Goal: Check status: Check status

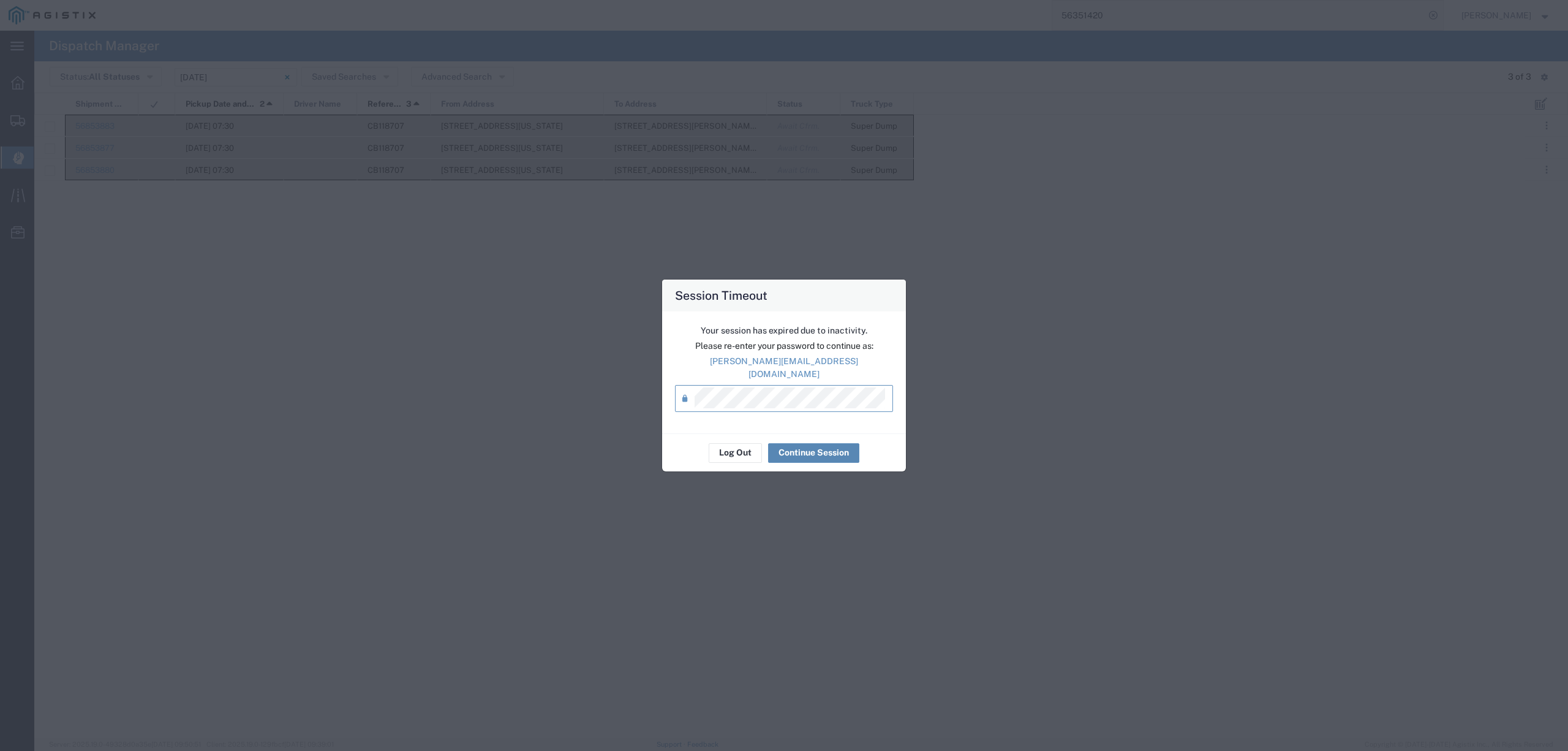
click at [819, 446] on button "Continue Session" at bounding box center [814, 453] width 91 height 20
click at [801, 451] on button "Continue Session" at bounding box center [814, 453] width 91 height 20
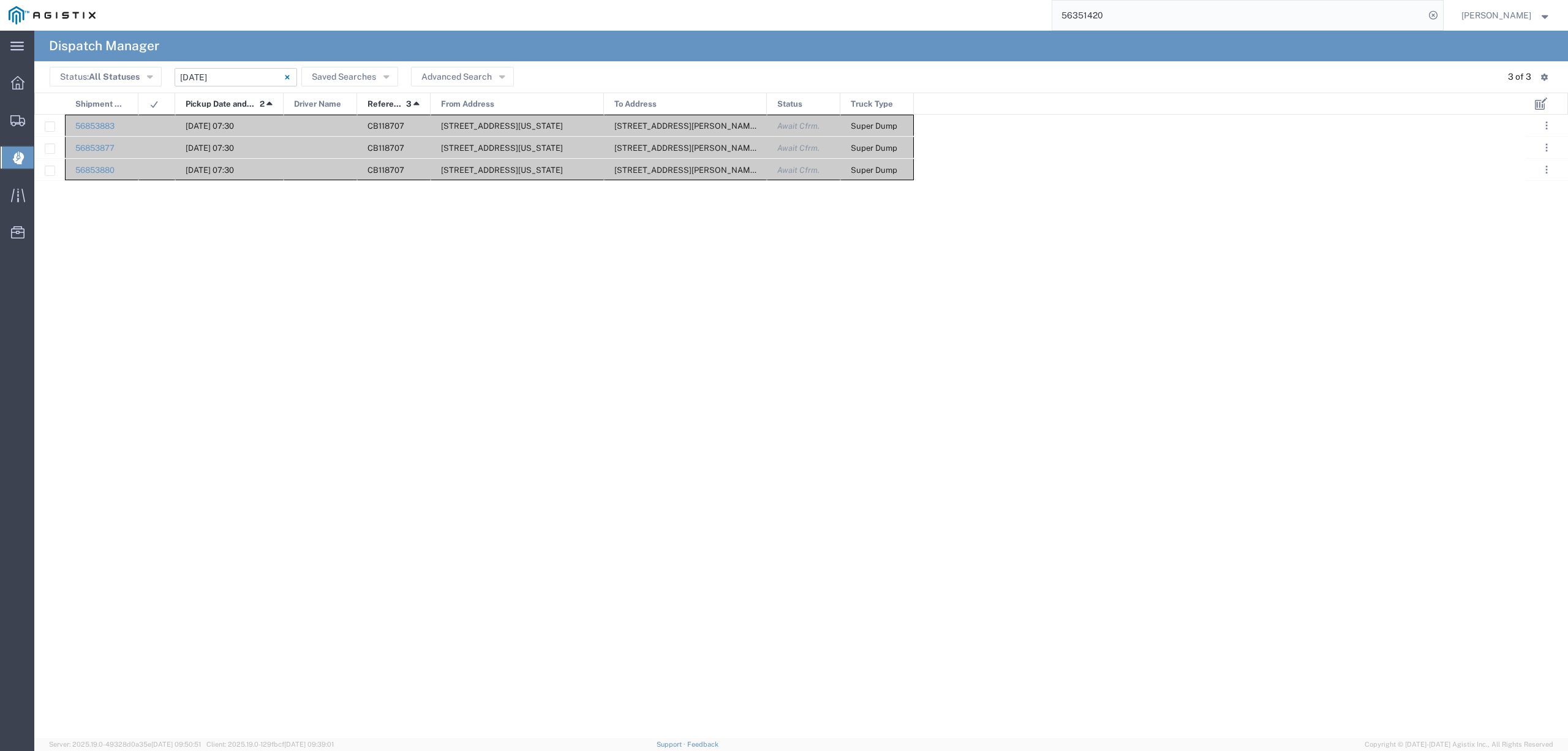
click at [217, 70] on input "[DATE] - [DATE]" at bounding box center [236, 77] width 123 height 18
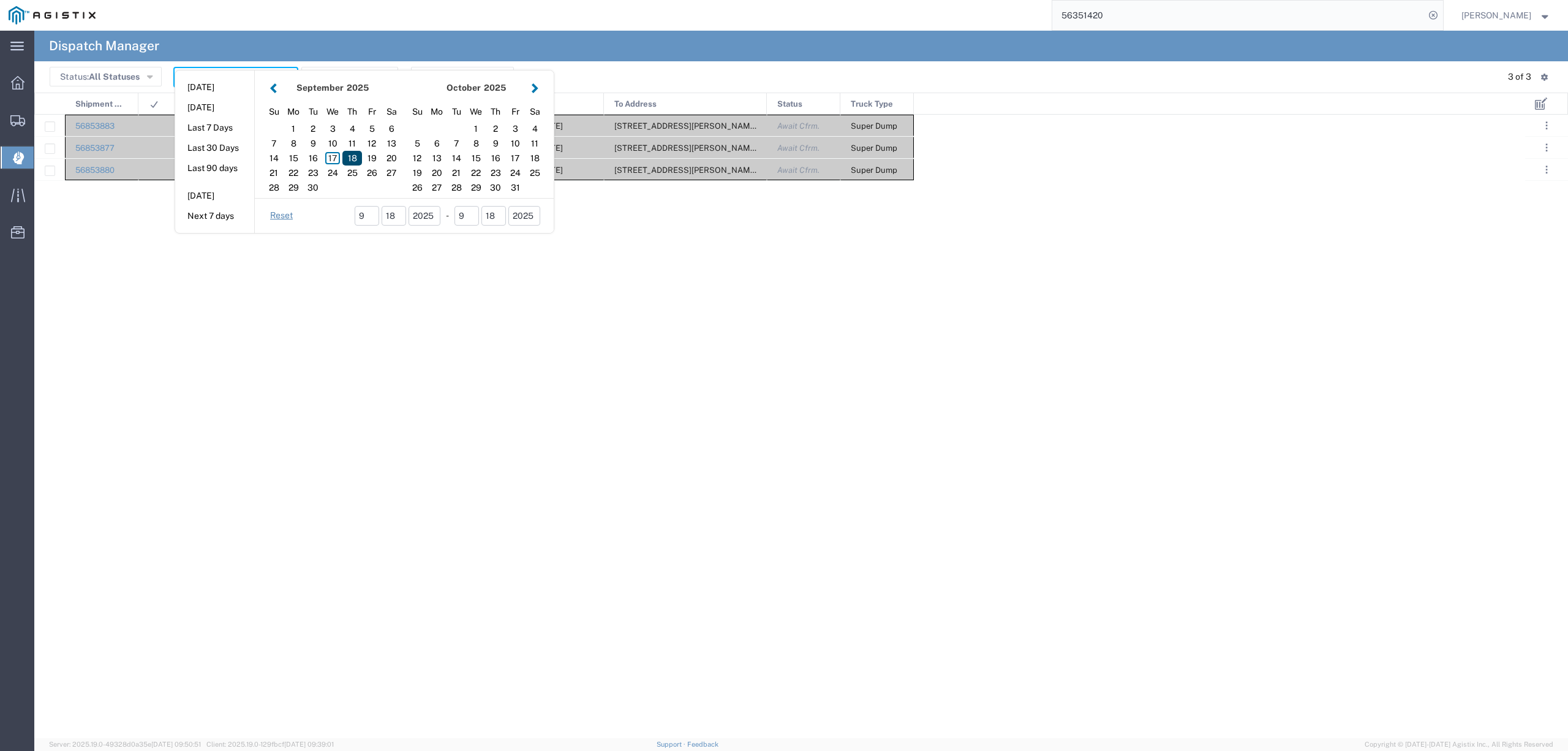
click at [356, 157] on div "18" at bounding box center [352, 158] width 20 height 15
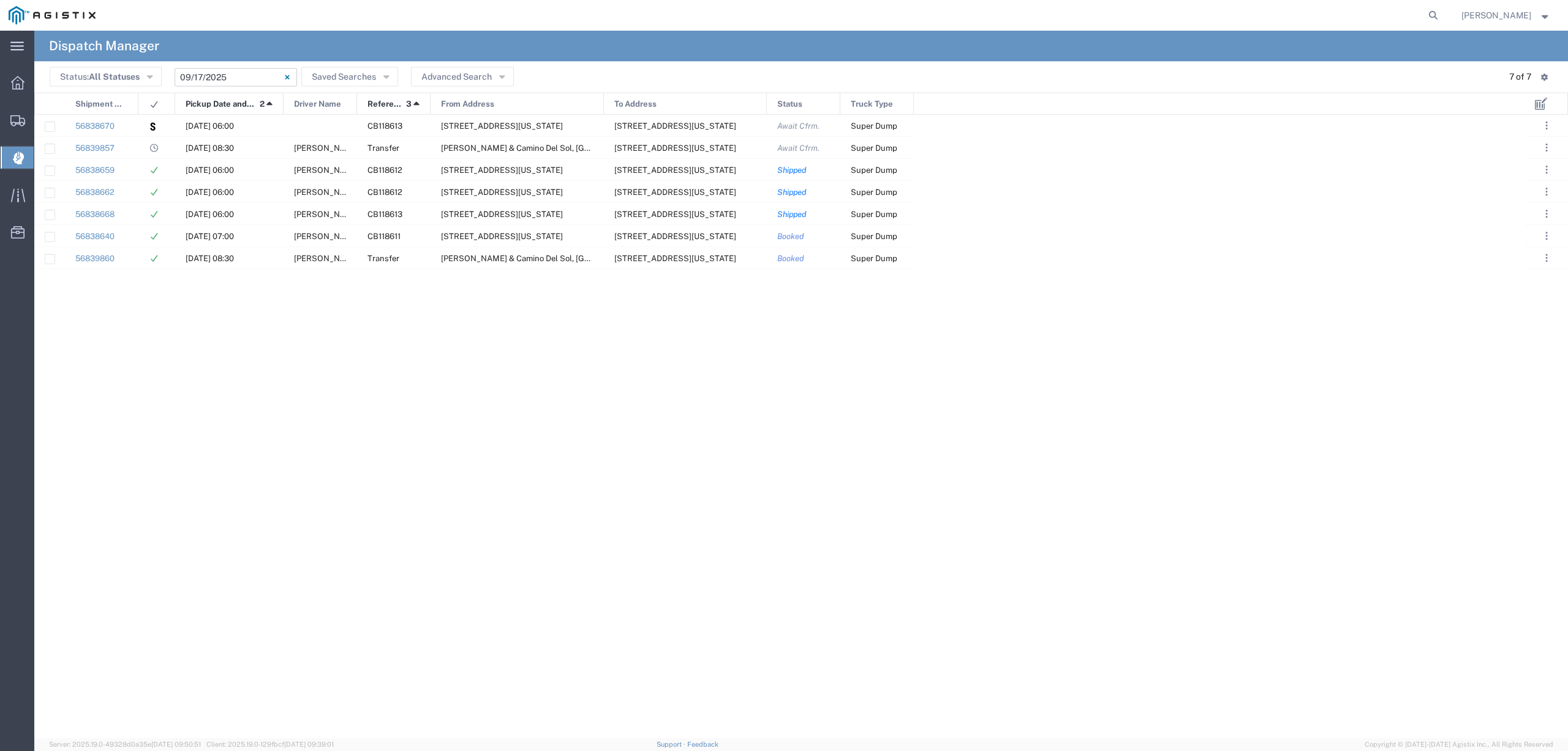
click at [214, 77] on input "09/17/2025 - 09/17/2025" at bounding box center [236, 77] width 123 height 18
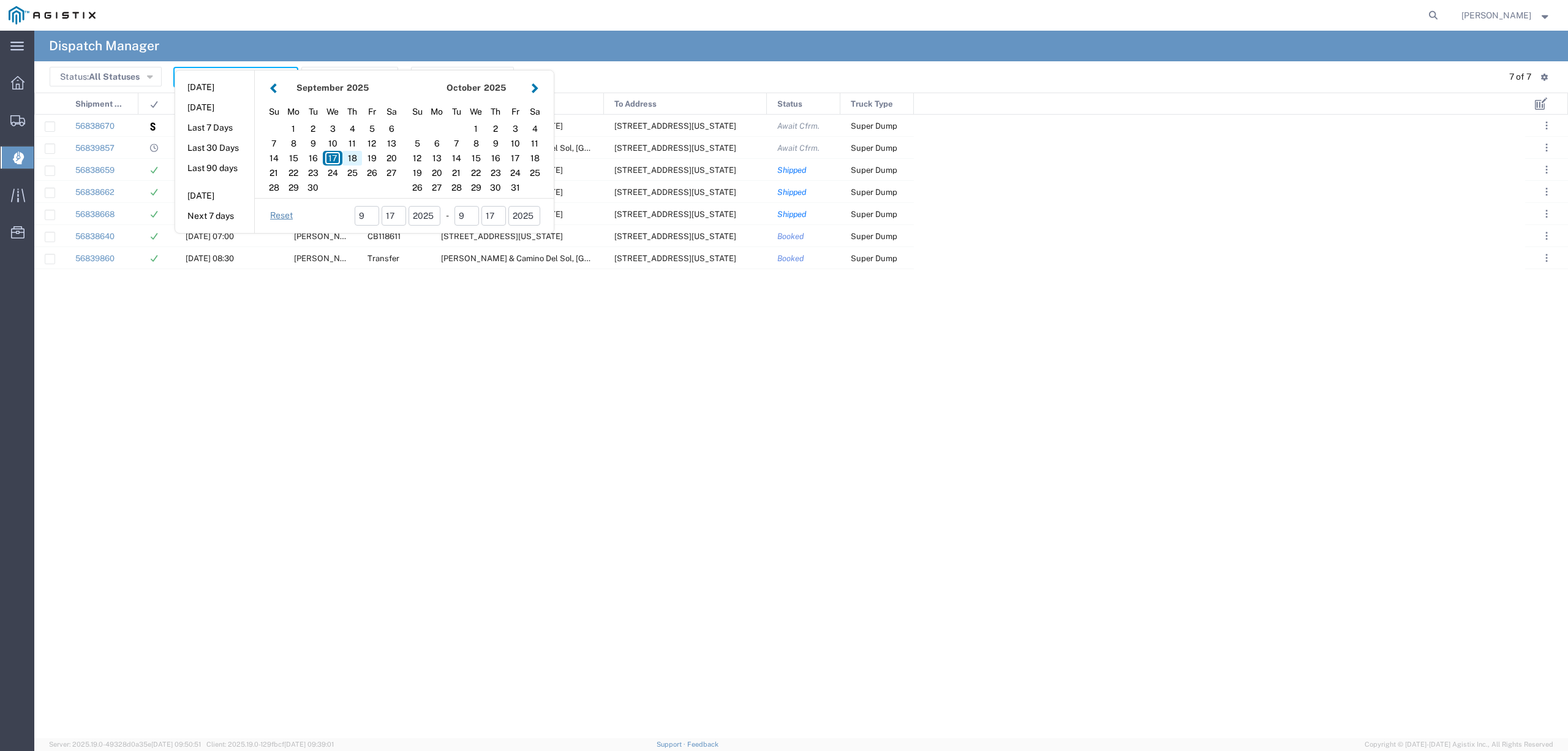
click at [360, 158] on div "18" at bounding box center [352, 158] width 20 height 15
type input "[DATE]"
type input "[DATE] - [DATE]"
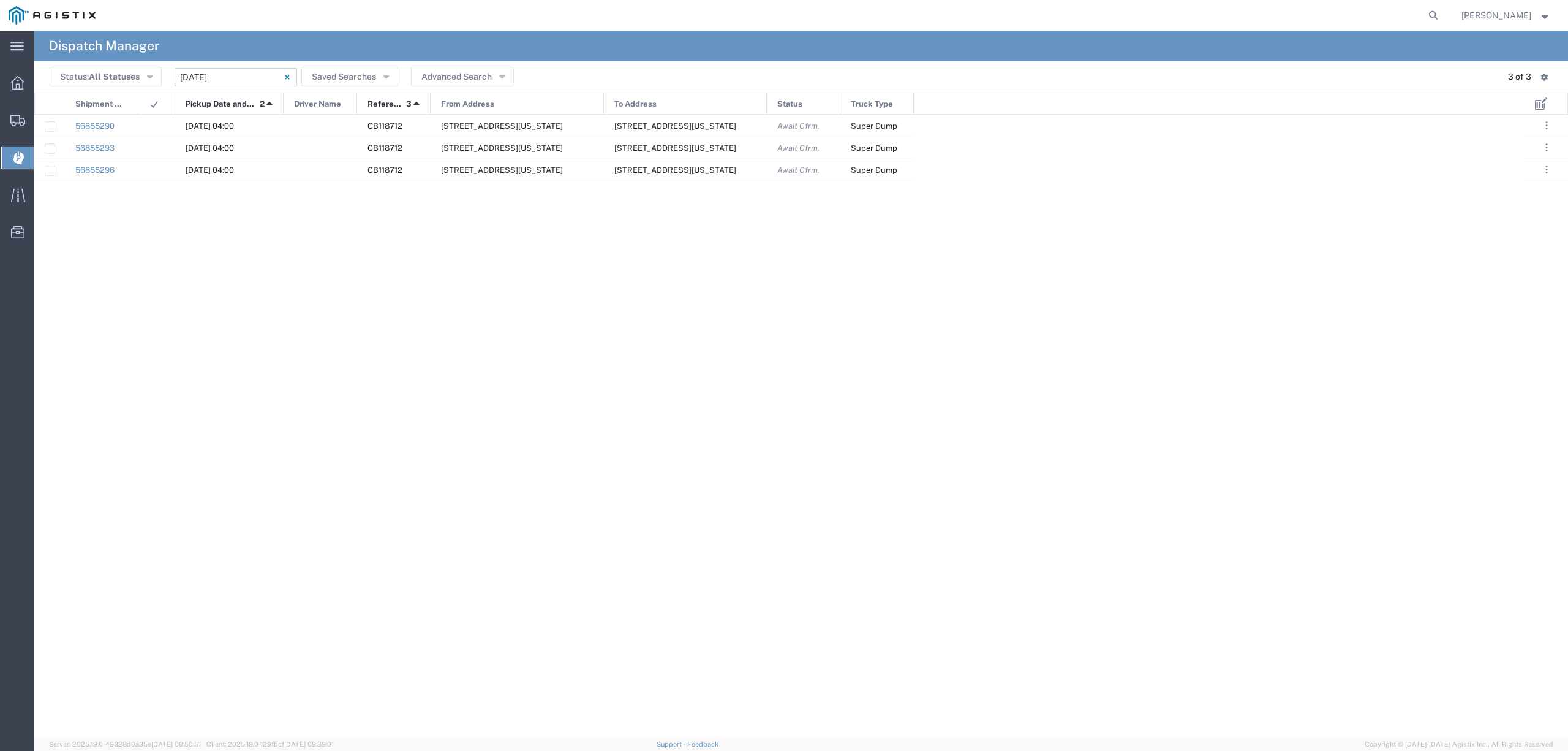
click at [221, 77] on input "[DATE] - [DATE]" at bounding box center [236, 77] width 123 height 18
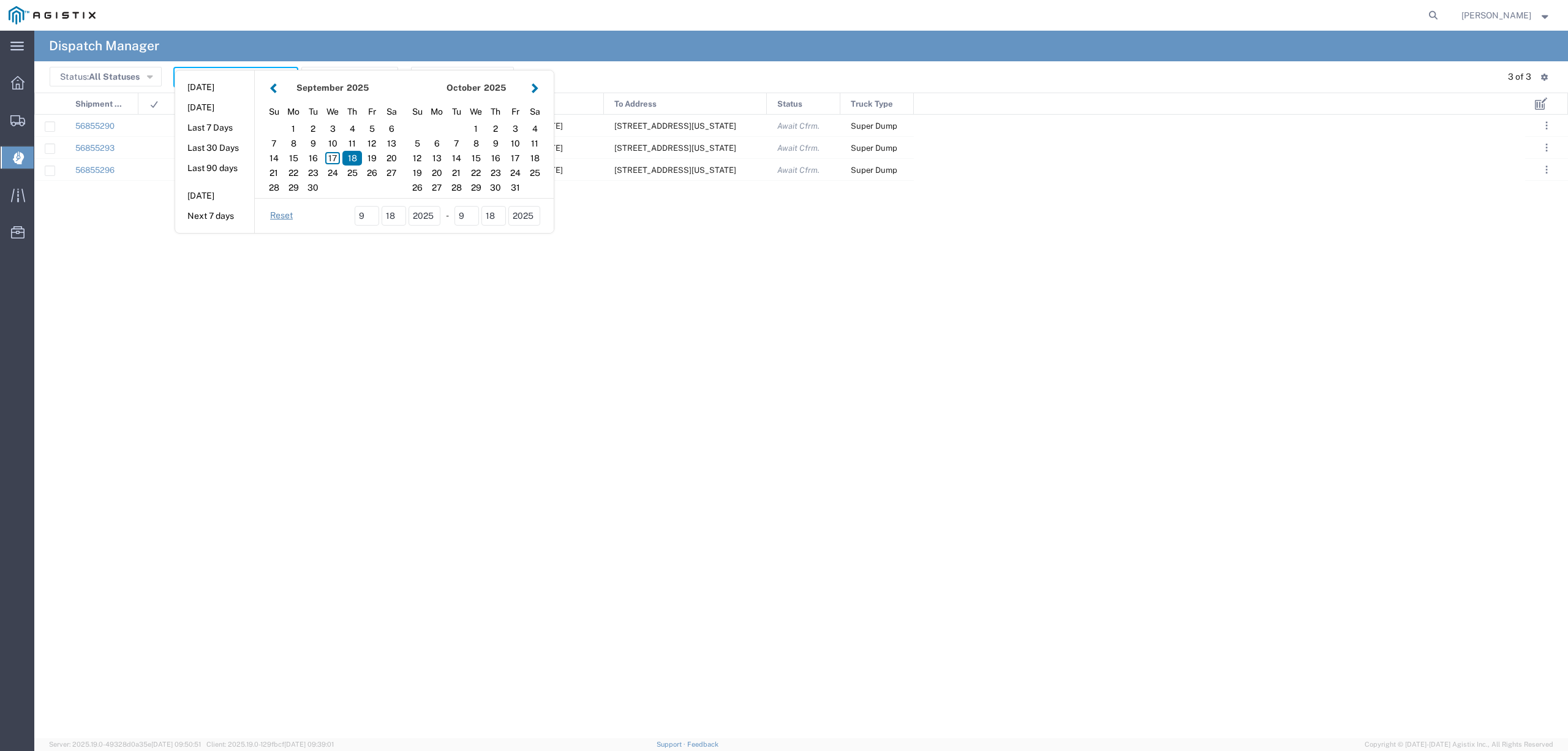
click at [113, 316] on div "56855290 09/18/2025, 04:00 CB118712 2401 Coffee Rd, Bakersfield, California, 93…" at bounding box center [779, 426] width 1491 height 623
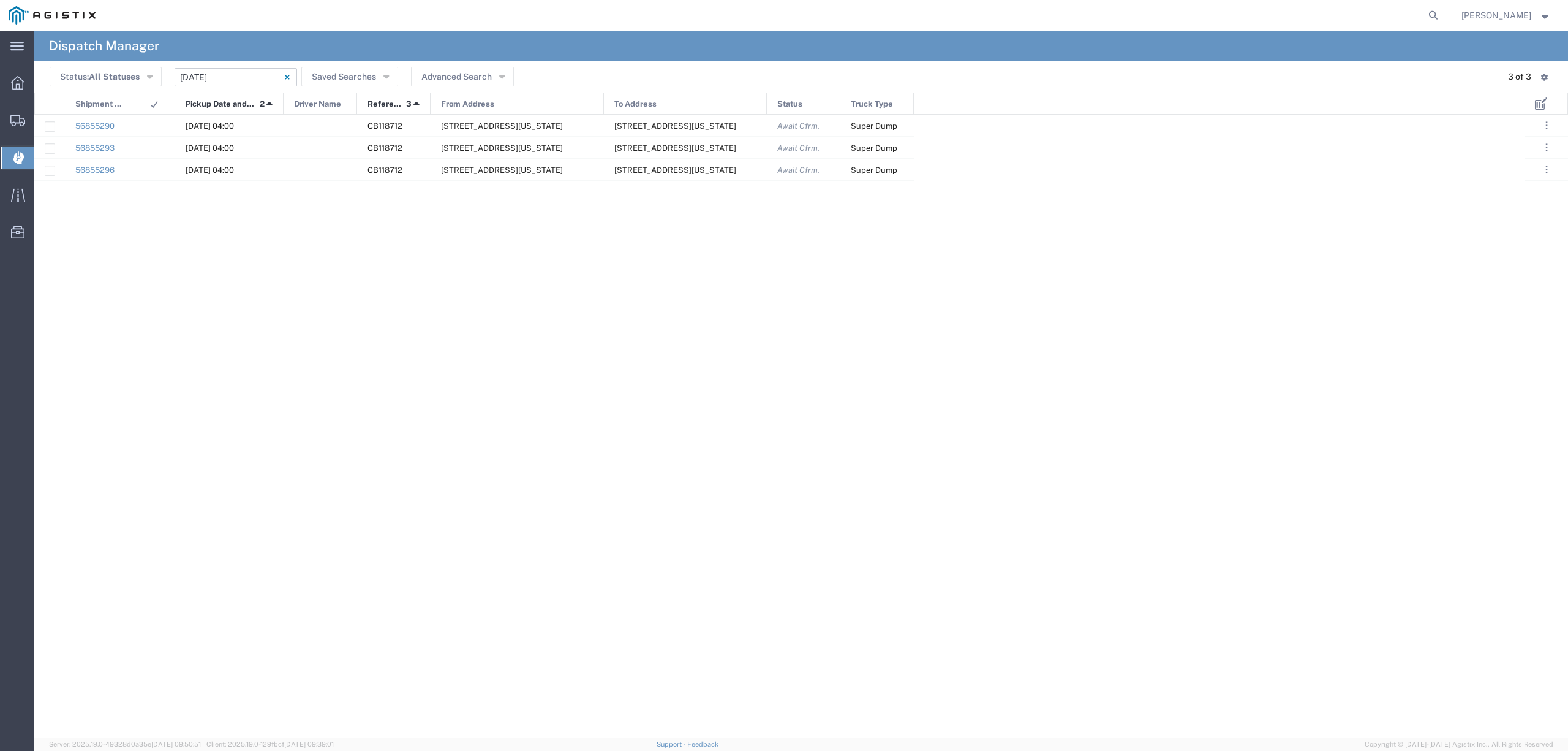
click at [223, 72] on input "[DATE] - [DATE]" at bounding box center [236, 77] width 123 height 18
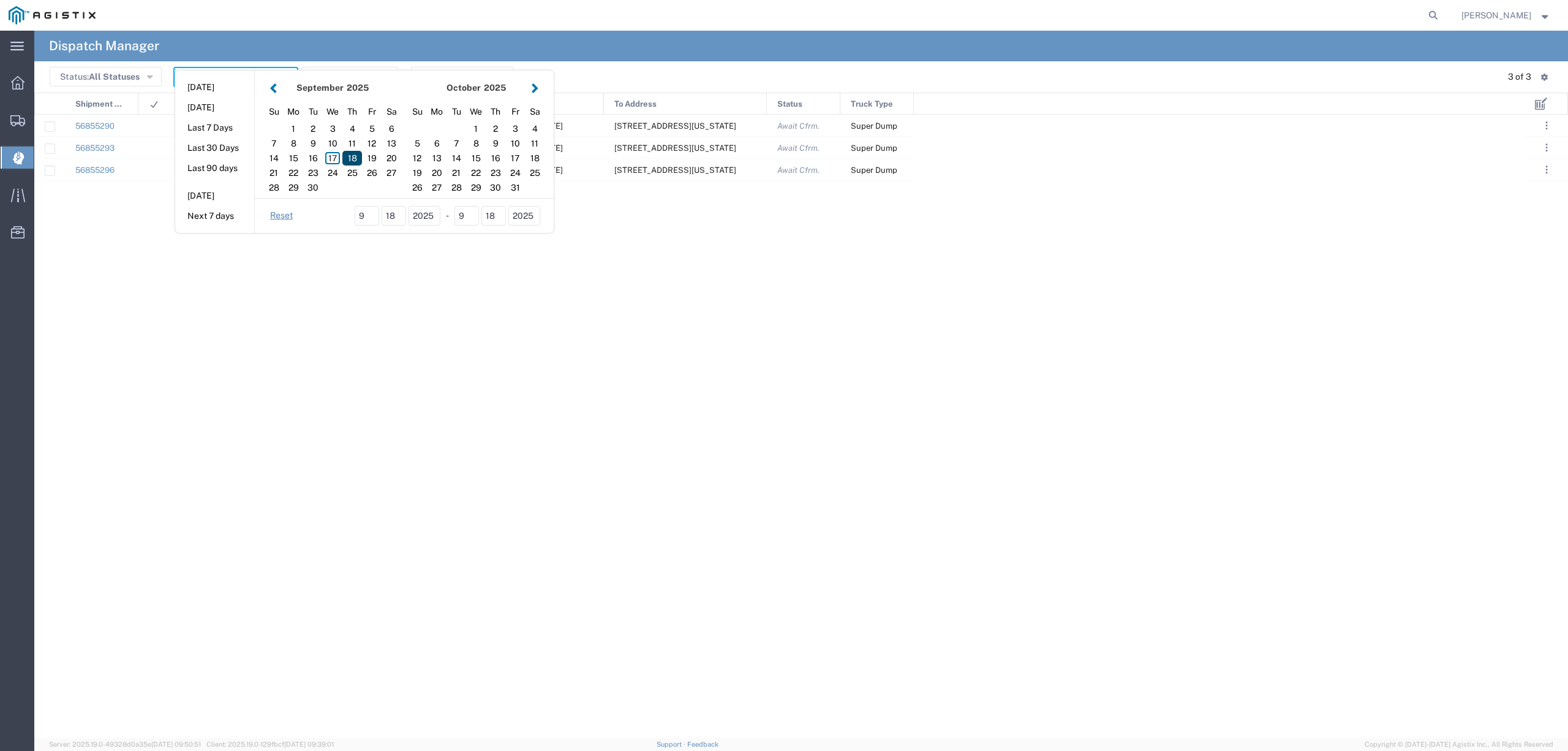
click at [349, 158] on div "18" at bounding box center [352, 158] width 20 height 15
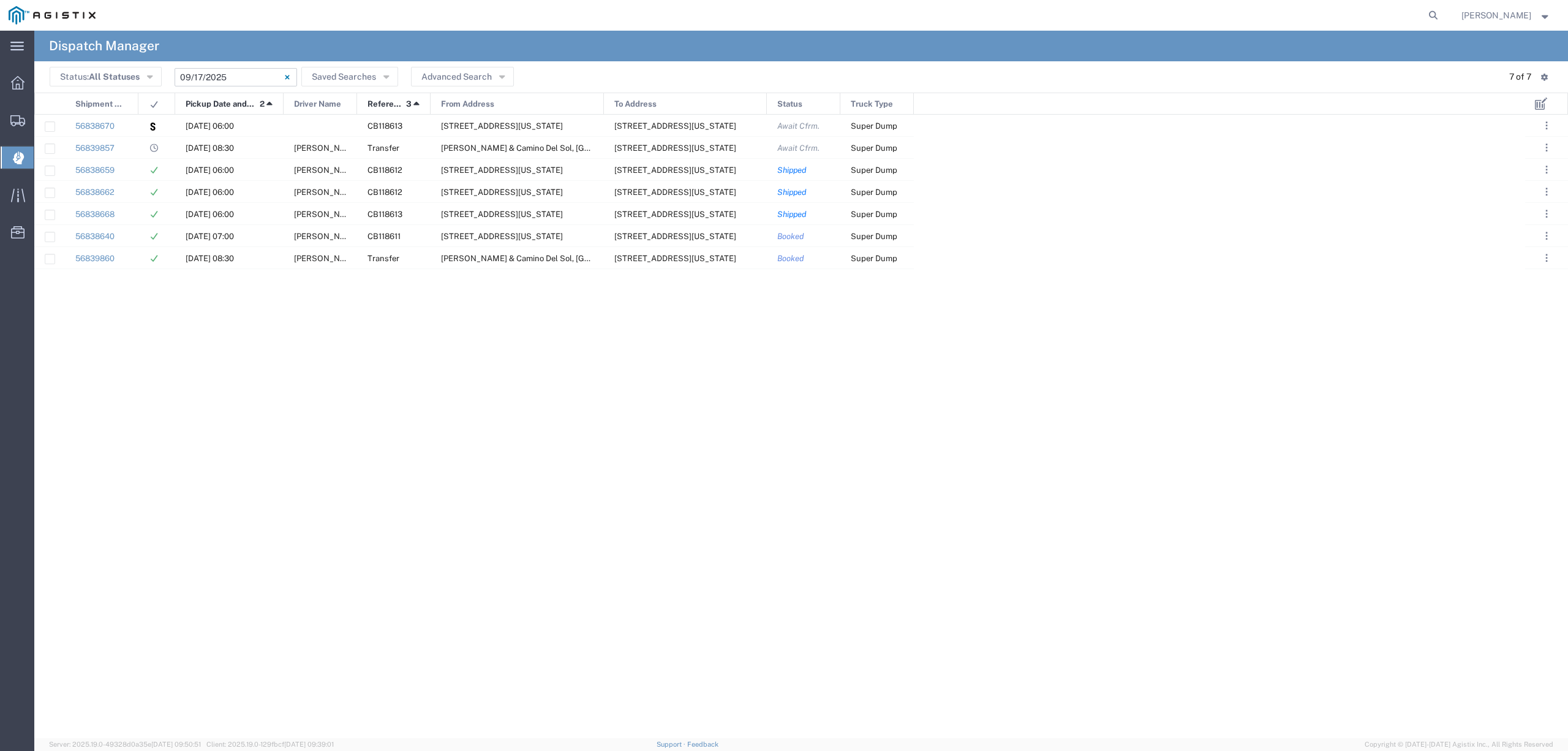
click at [223, 74] on input "09/17/2025 - 09/17/2025" at bounding box center [236, 77] width 123 height 18
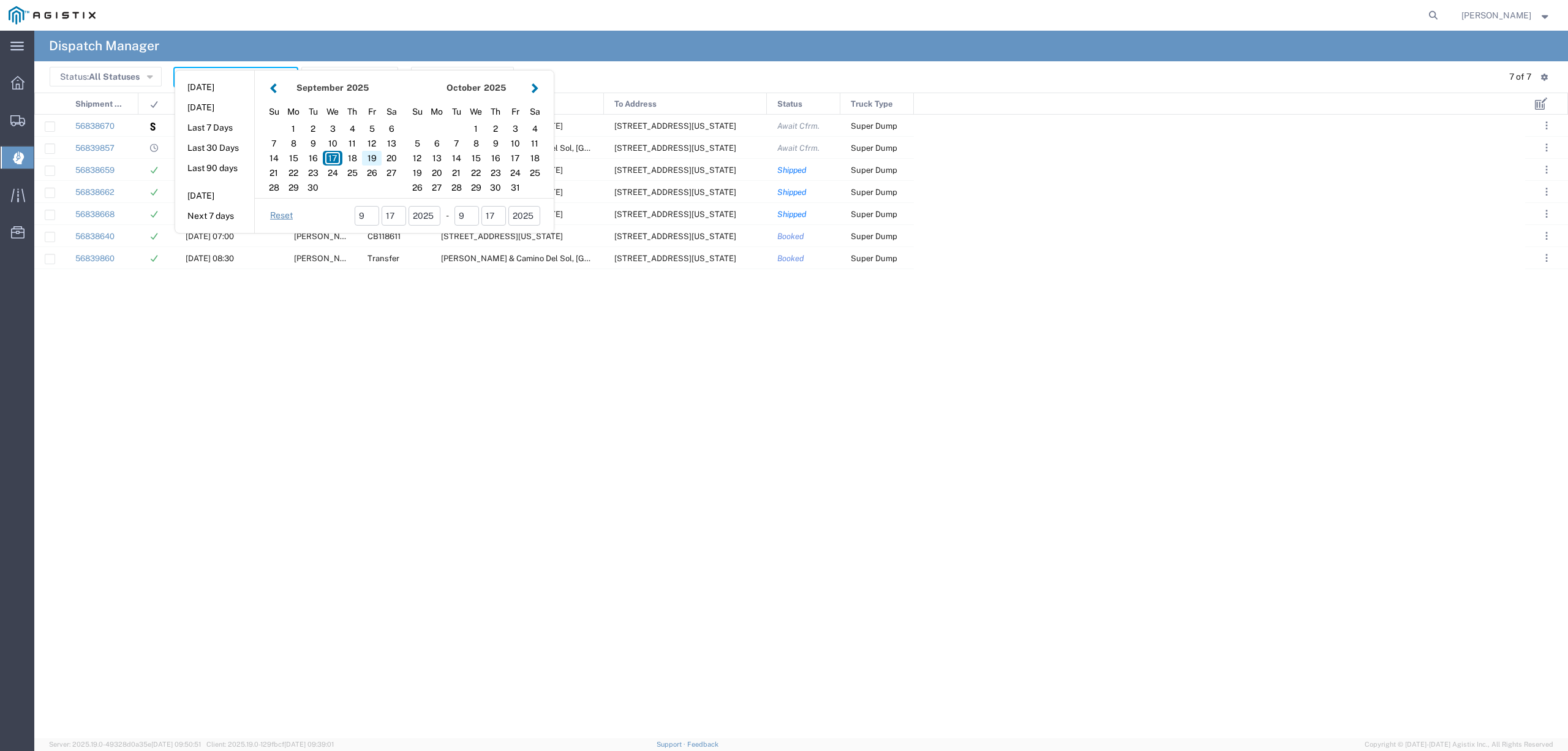
click at [362, 158] on div "19" at bounding box center [372, 158] width 20 height 15
type input "09/19/2025"
type input "09/19/2025 - 09/19/2025"
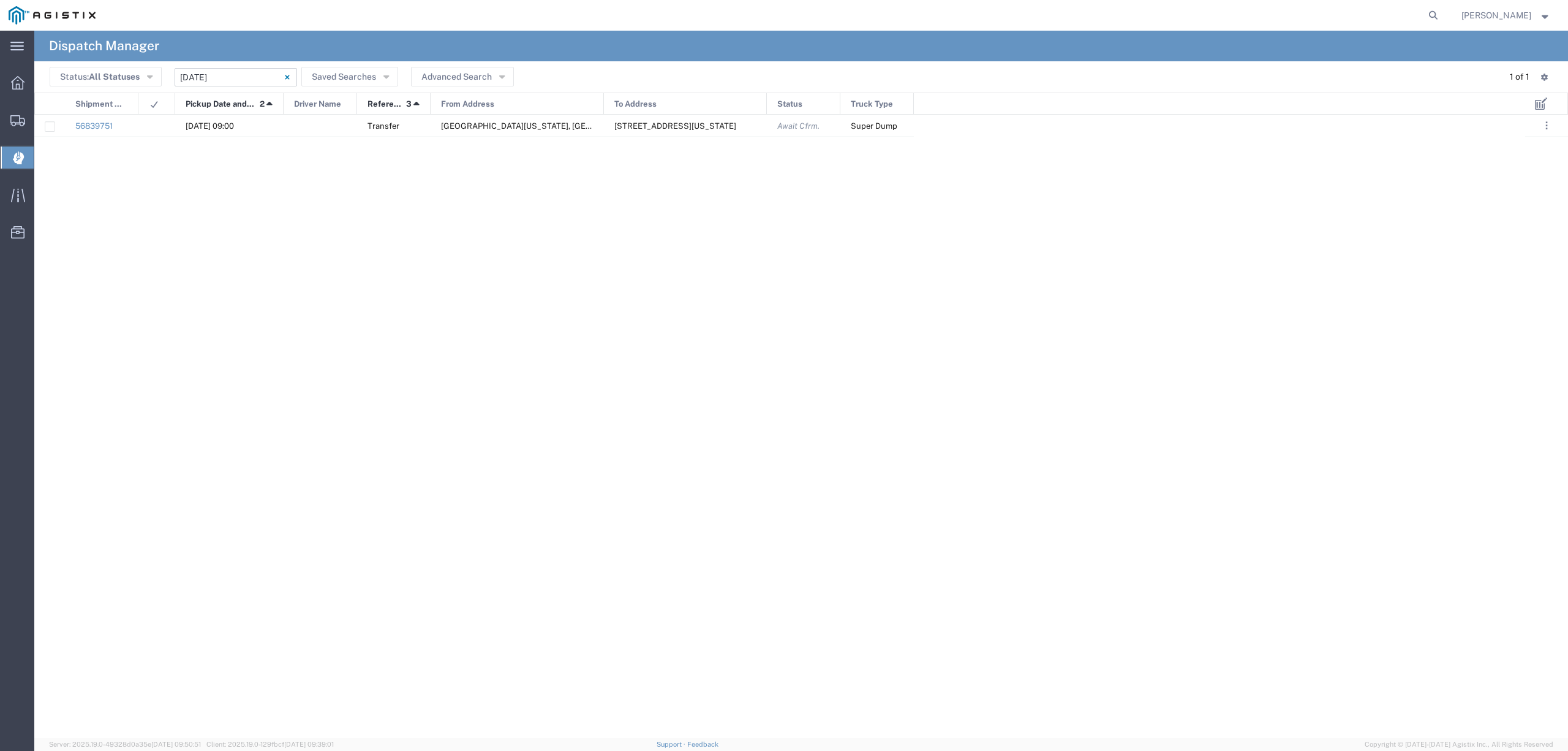
click at [232, 72] on input "09/19/2025 - 09/19/2025" at bounding box center [236, 77] width 123 height 18
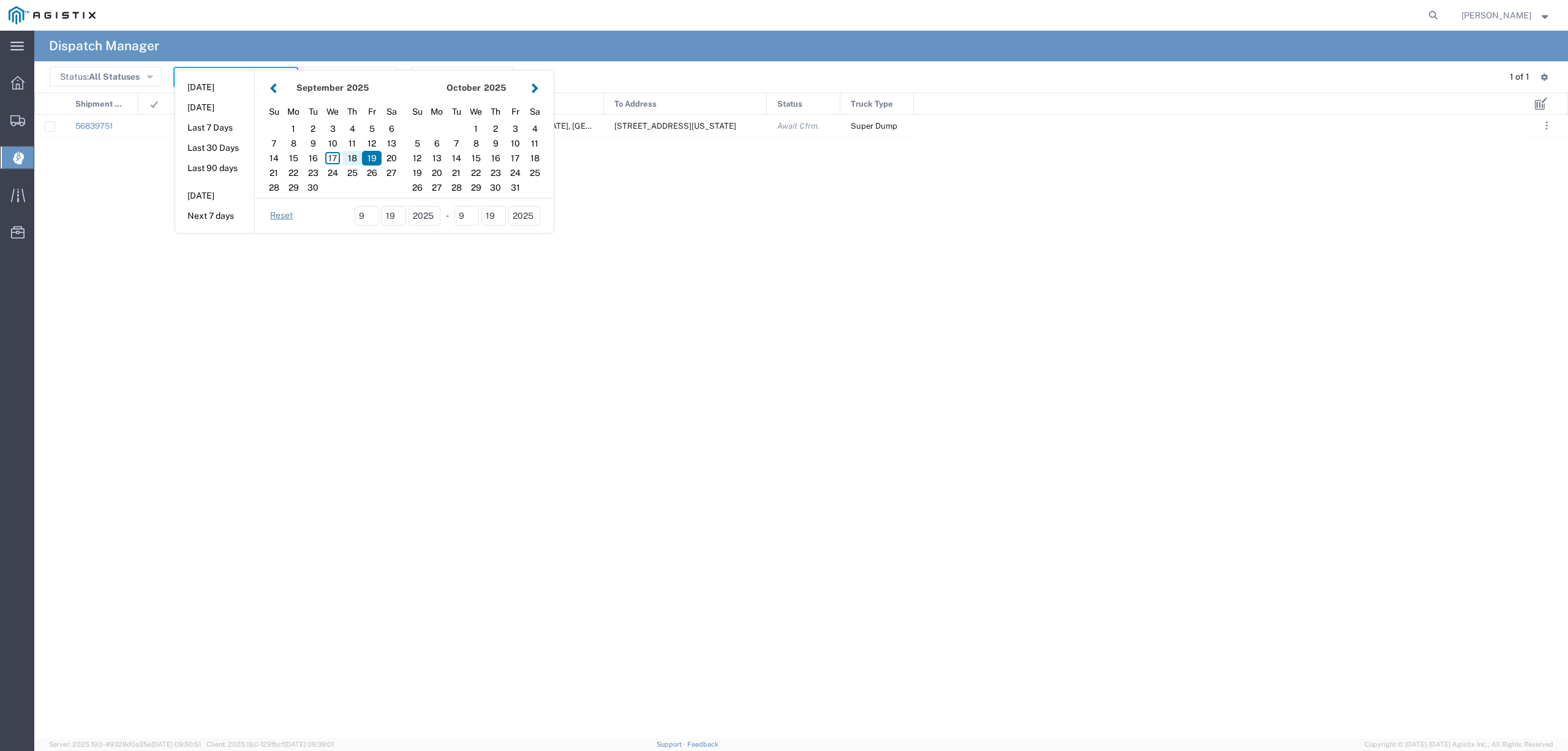
click at [351, 158] on div "18" at bounding box center [352, 158] width 20 height 15
type input "[DATE]"
type input "[DATE] - [DATE]"
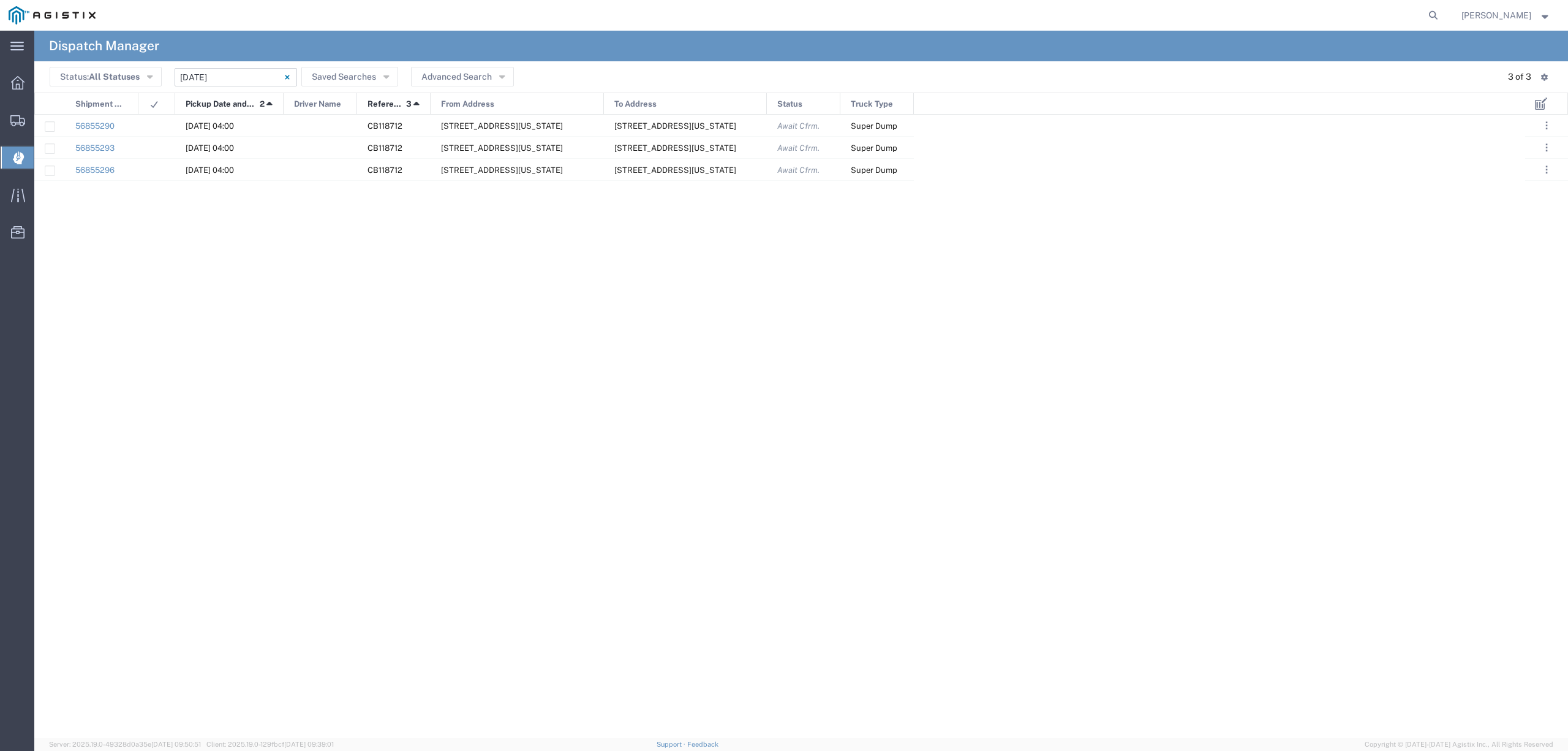
click at [254, 68] on input "[DATE] - [DATE]" at bounding box center [236, 77] width 123 height 18
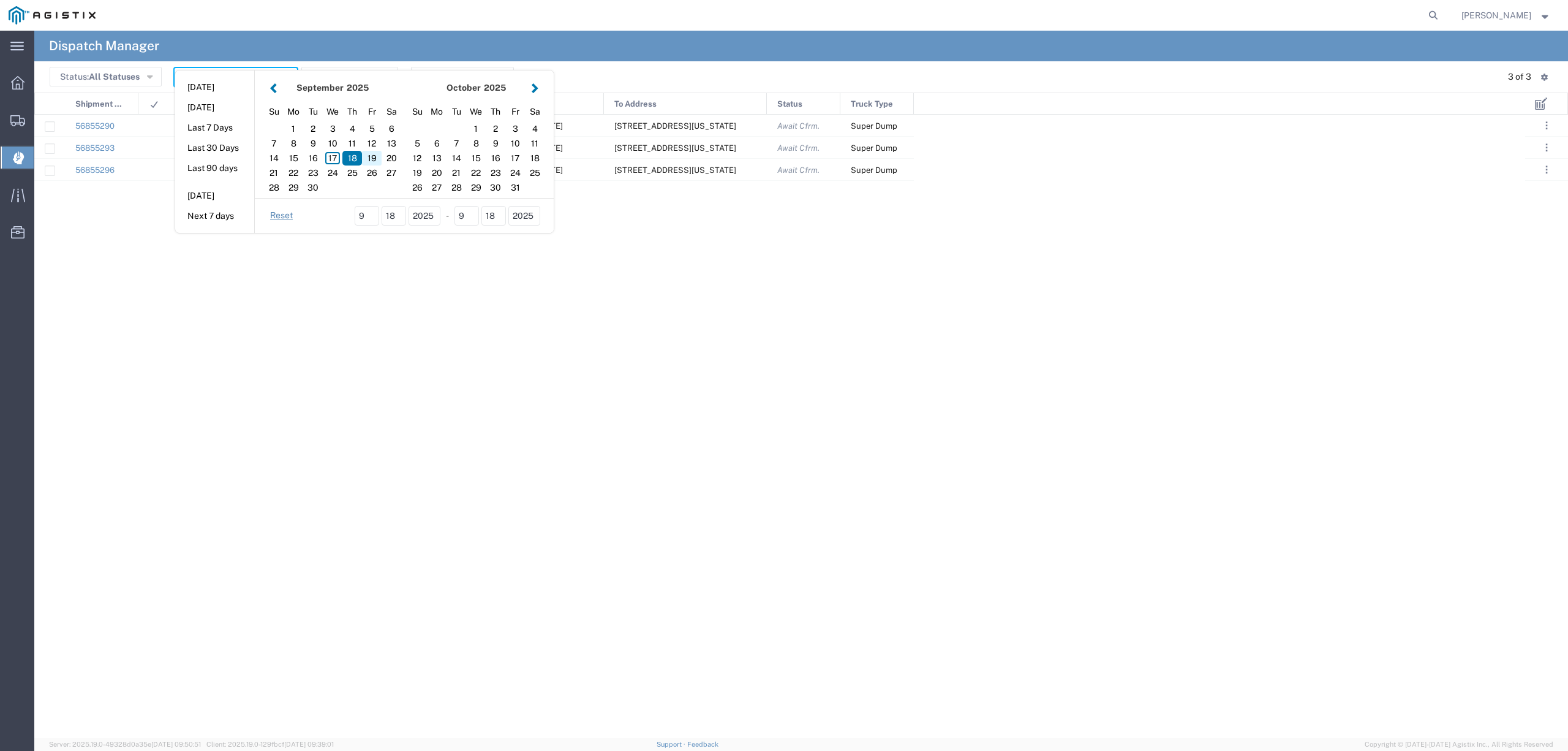
click at [370, 158] on div "19" at bounding box center [372, 158] width 20 height 15
type input "09/19/2025"
type input "09/19/2025 - 09/19/2025"
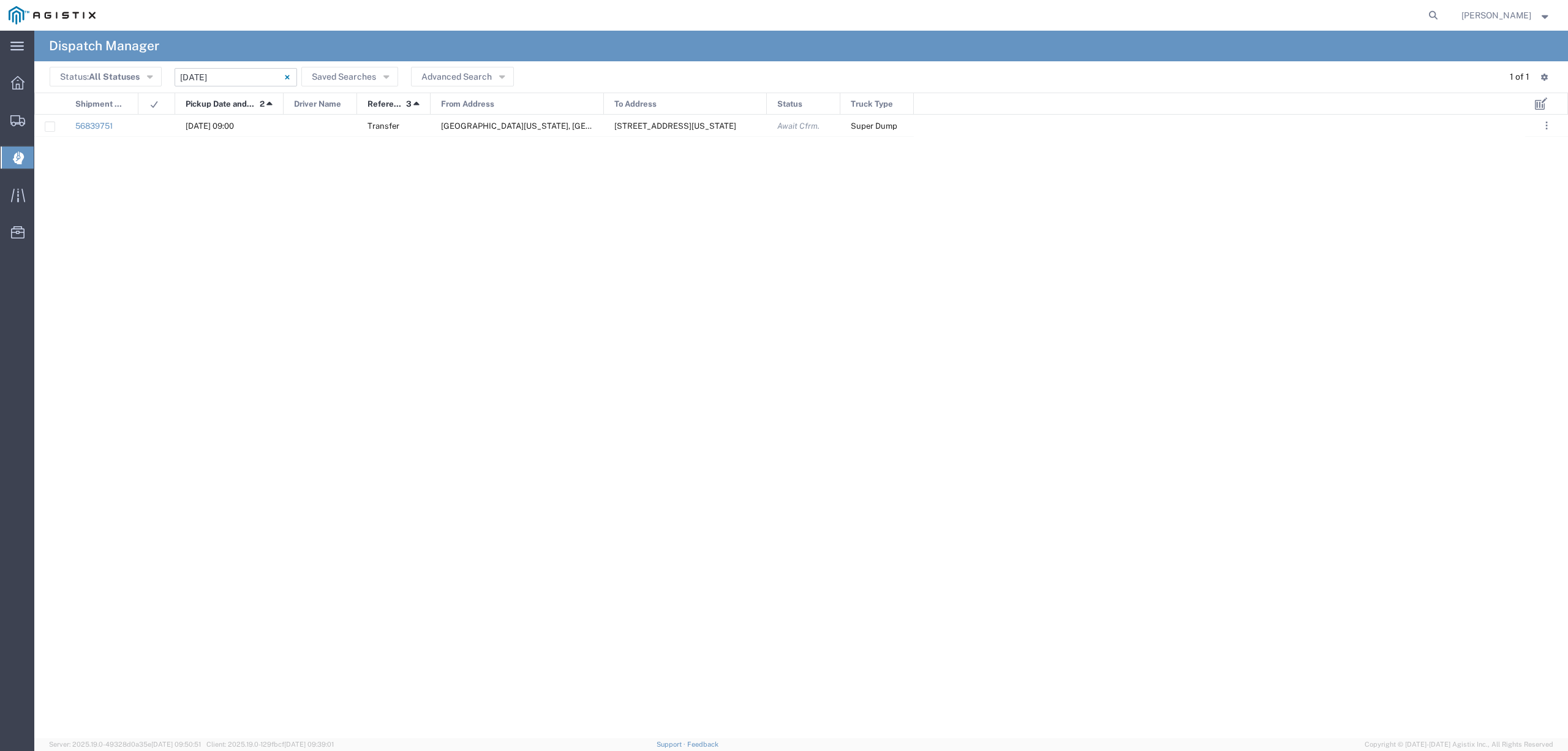
click at [226, 76] on input "09/19/2025 - 09/19/2025" at bounding box center [236, 77] width 123 height 18
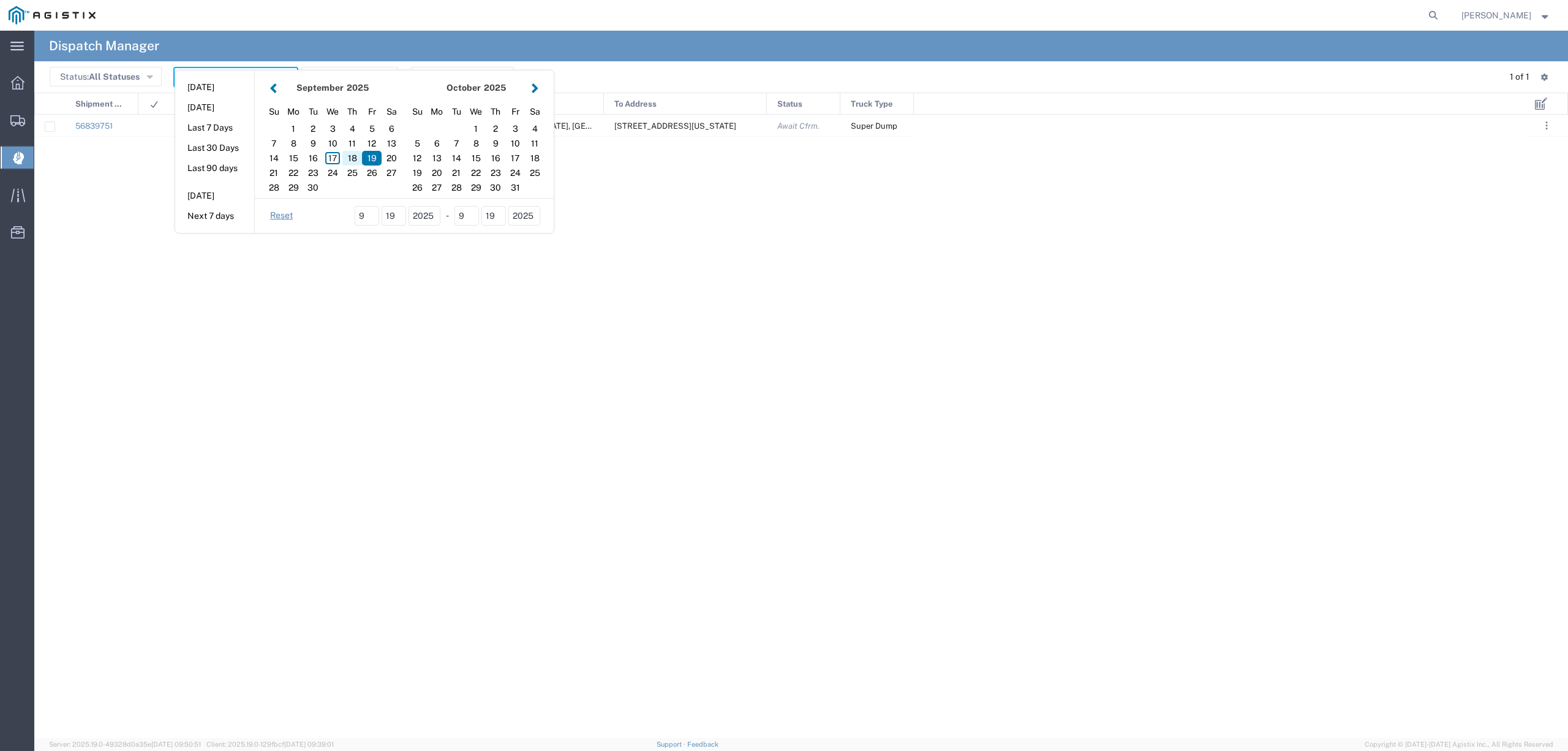
click at [346, 160] on div "18" at bounding box center [352, 158] width 20 height 15
type input "[DATE]"
type input "[DATE] - [DATE]"
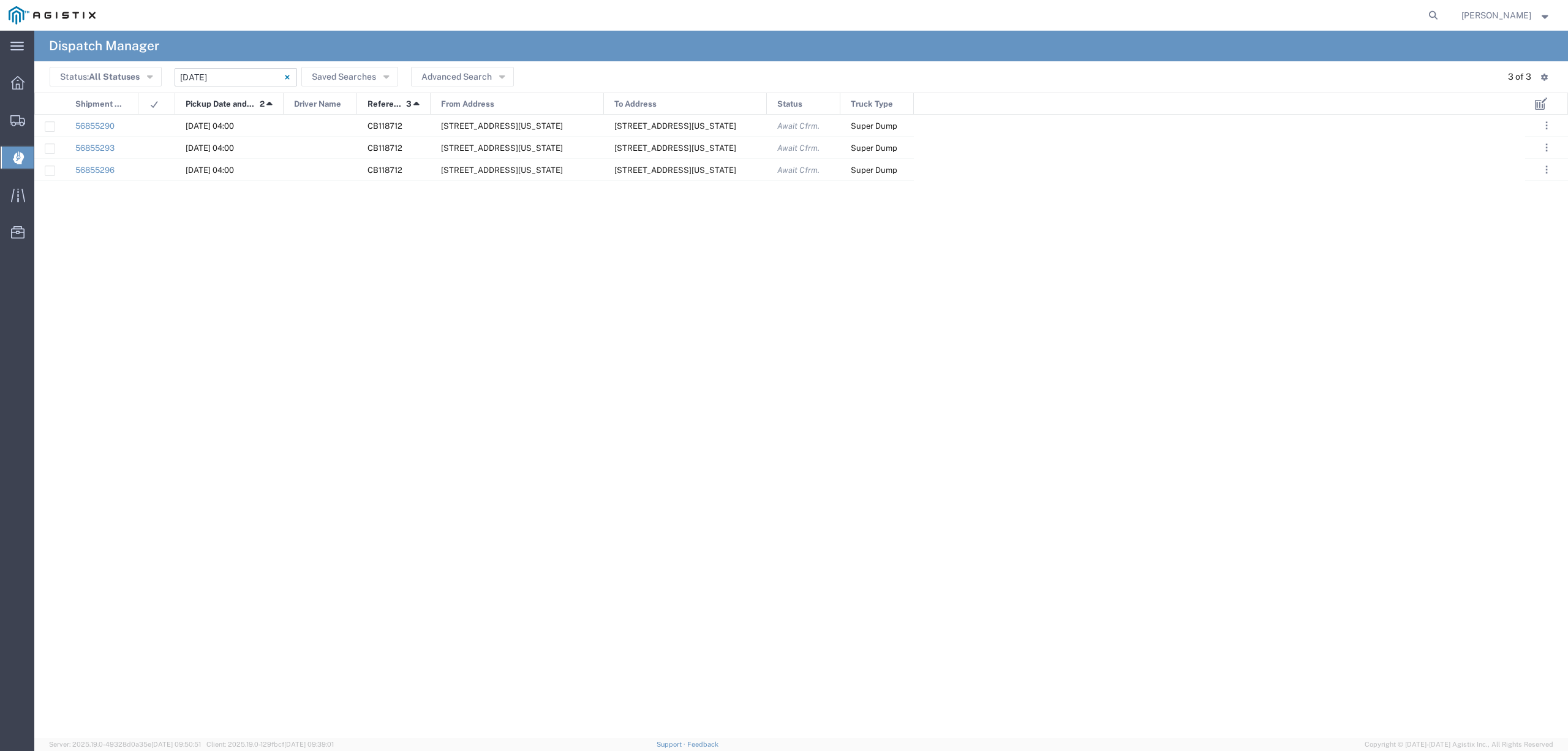
click at [245, 76] on input "[DATE] - [DATE]" at bounding box center [236, 77] width 123 height 18
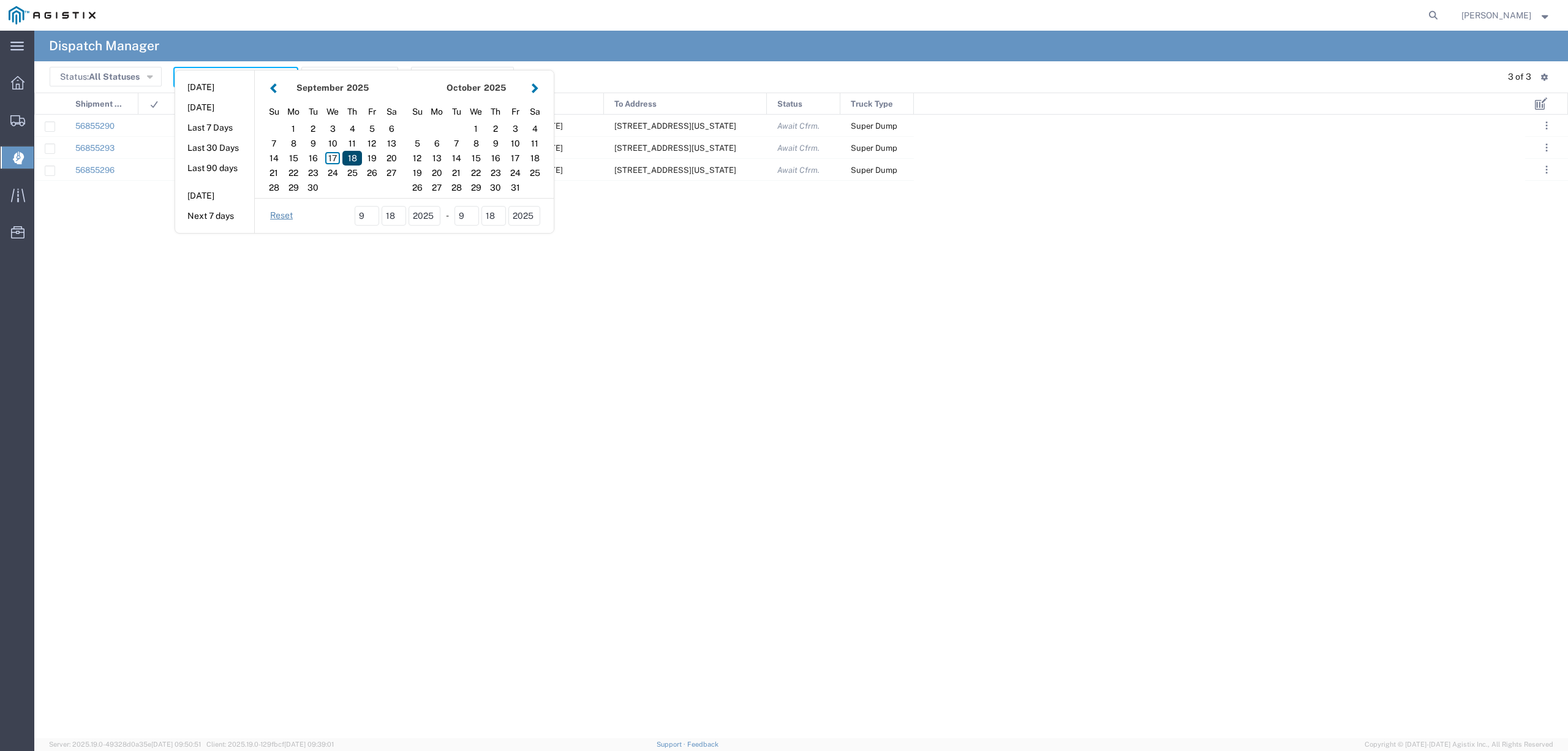
click at [355, 158] on div "18" at bounding box center [352, 158] width 20 height 15
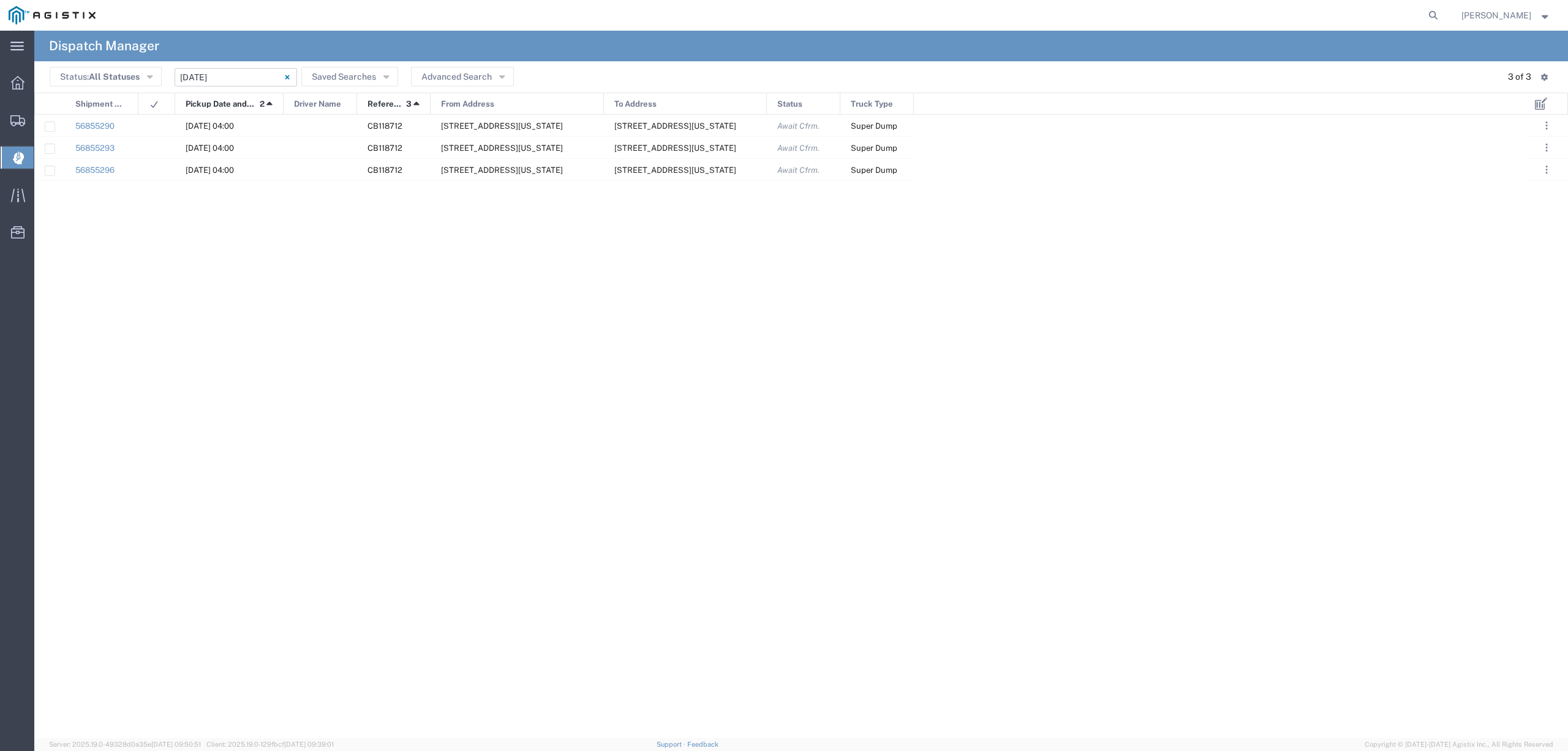
click at [224, 82] on input "[DATE] - [DATE]" at bounding box center [236, 77] width 123 height 18
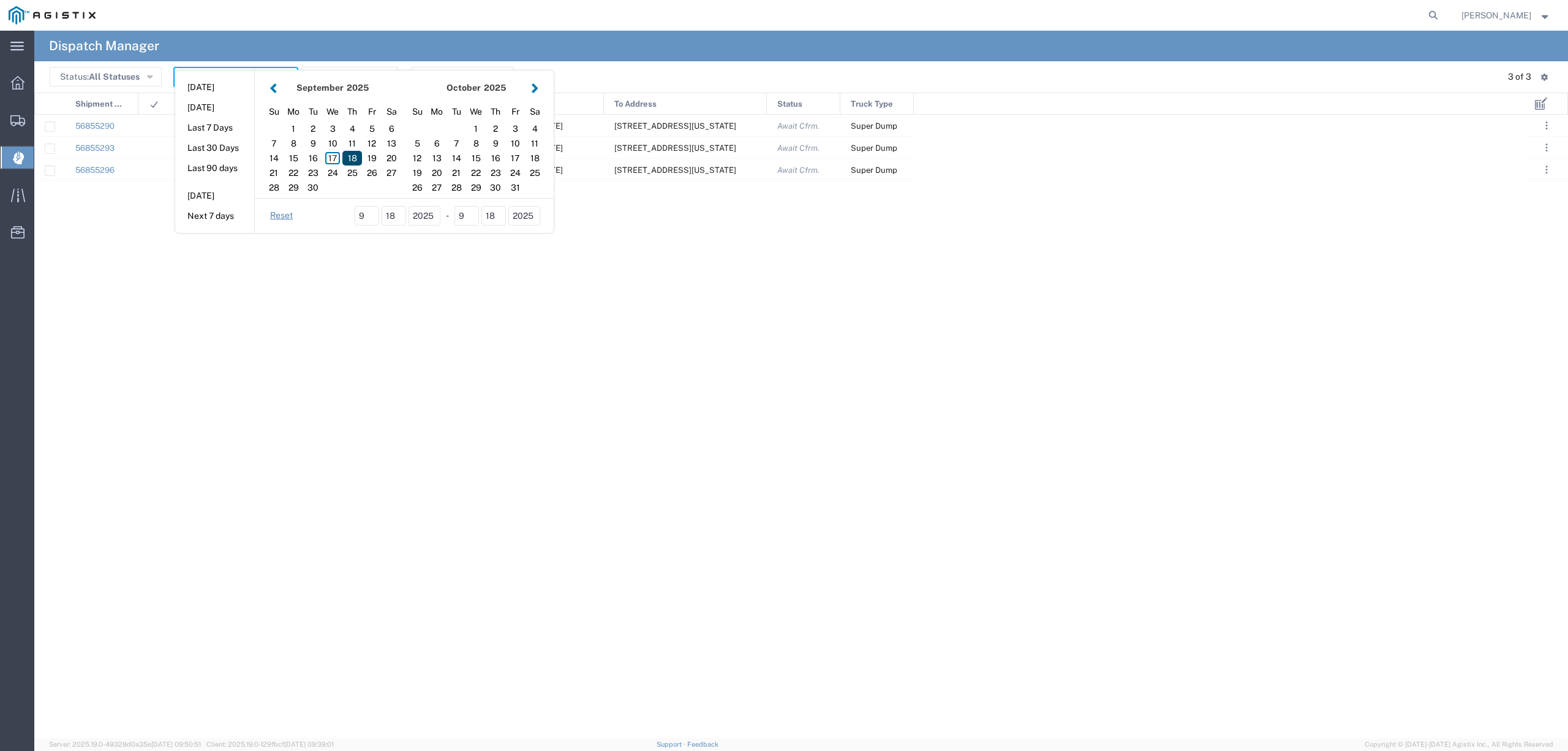
click at [353, 155] on div "18" at bounding box center [352, 158] width 20 height 15
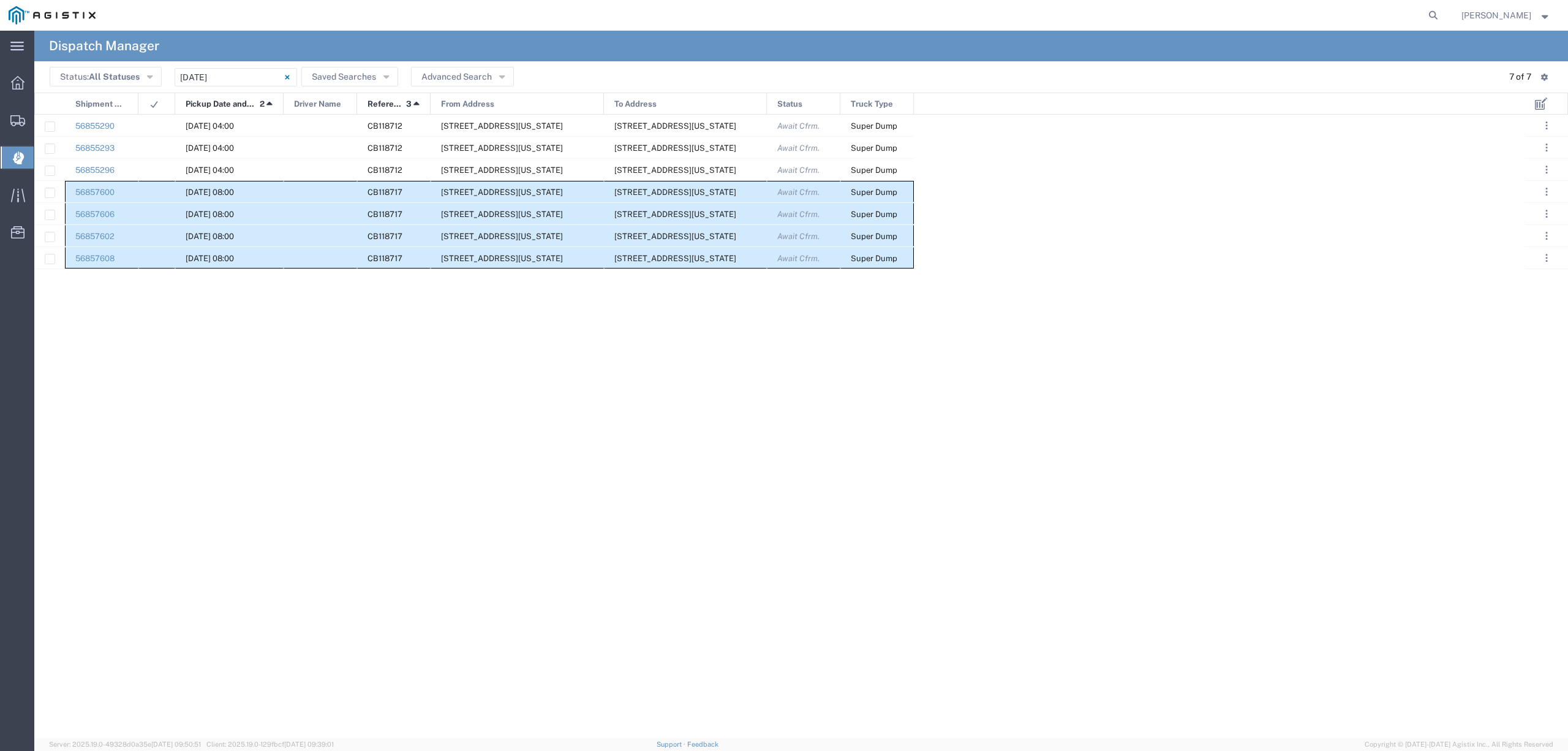
drag, startPoint x: 101, startPoint y: 182, endPoint x: 878, endPoint y: 264, distance: 781.3
click at [880, 264] on div "56855290 09/18/2025, 04:00 CB118712 2401 Coffee Rd, Bakersfield, California, 93…" at bounding box center [474, 192] width 879 height 155
